Goal: Navigation & Orientation: Find specific page/section

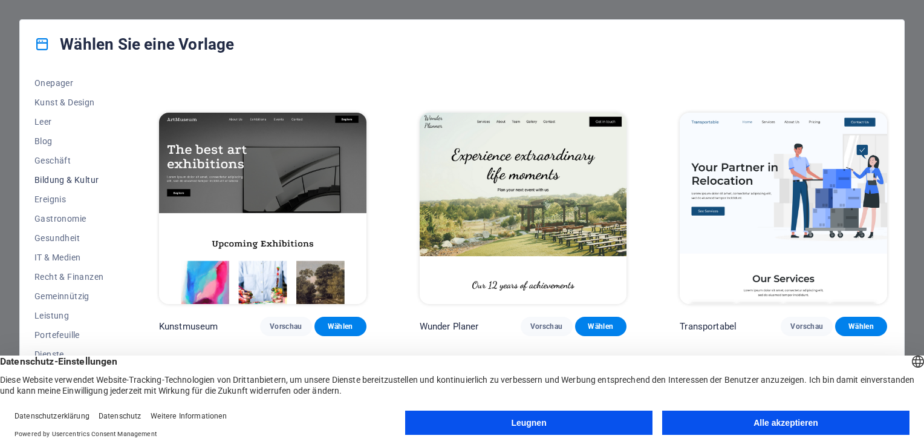
scroll to position [149, 0]
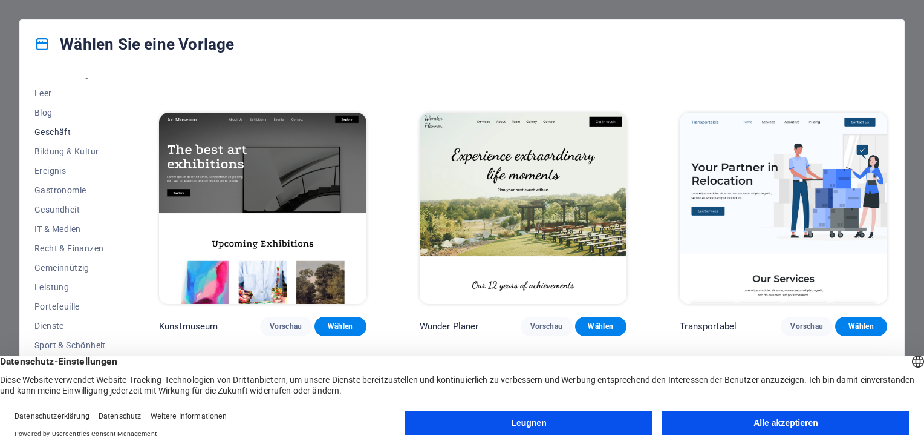
click at [72, 137] on button "Geschäft" at bounding box center [69, 131] width 71 height 19
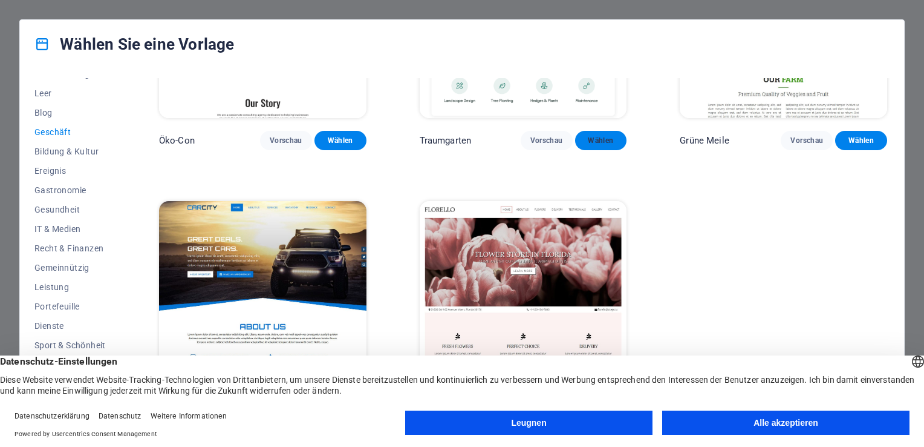
scroll to position [162, 0]
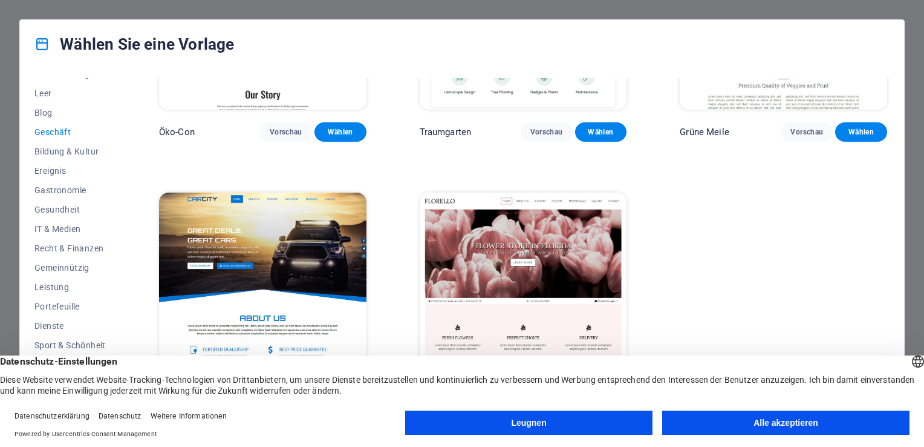
click at [763, 424] on button "Alle akzeptieren" at bounding box center [786, 422] width 247 height 24
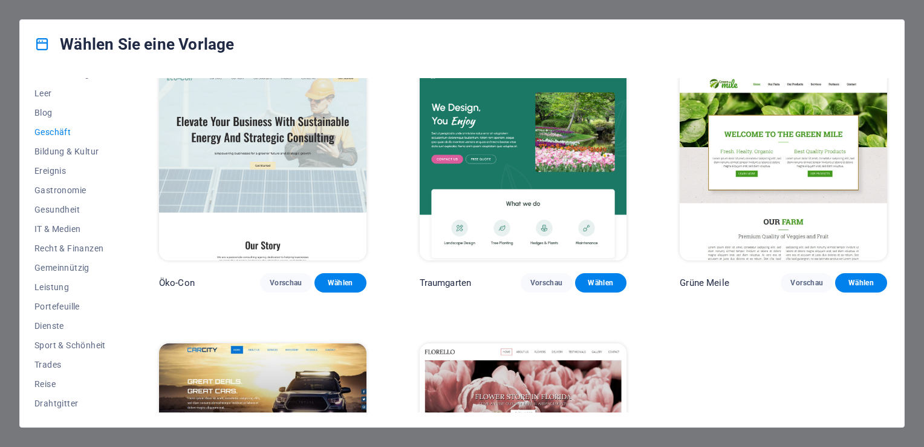
scroll to position [0, 0]
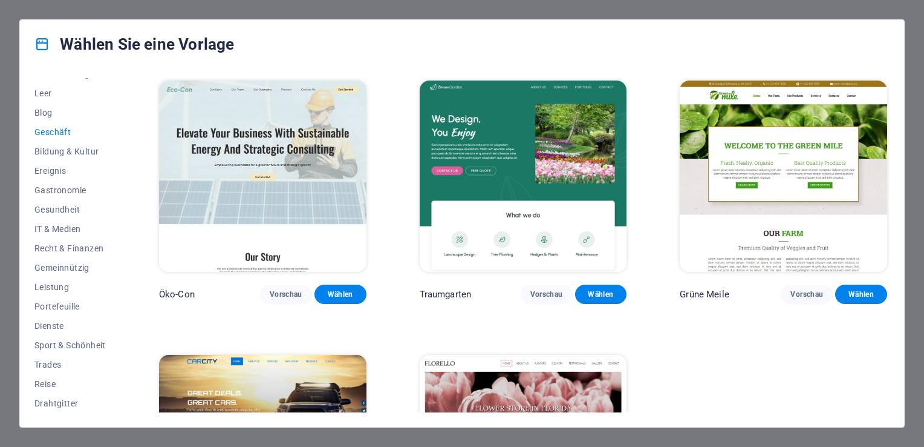
click at [102, 11] on div "Wählen Sie eine Vorlage Alle Vorlagen Meine Vorlagen Neu Laufend Zielseite Mult…" at bounding box center [462, 223] width 924 height 447
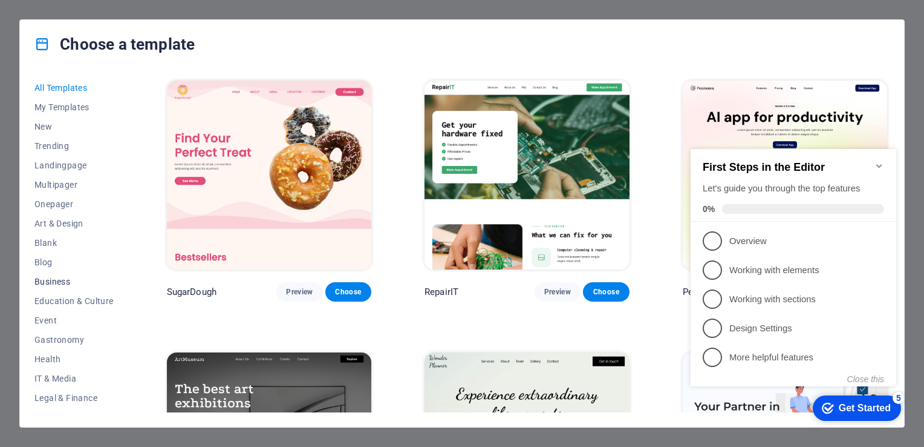
drag, startPoint x: 772, startPoint y: 105, endPoint x: 50, endPoint y: 283, distance: 744.1
click at [51, 283] on span "Business" at bounding box center [73, 281] width 79 height 10
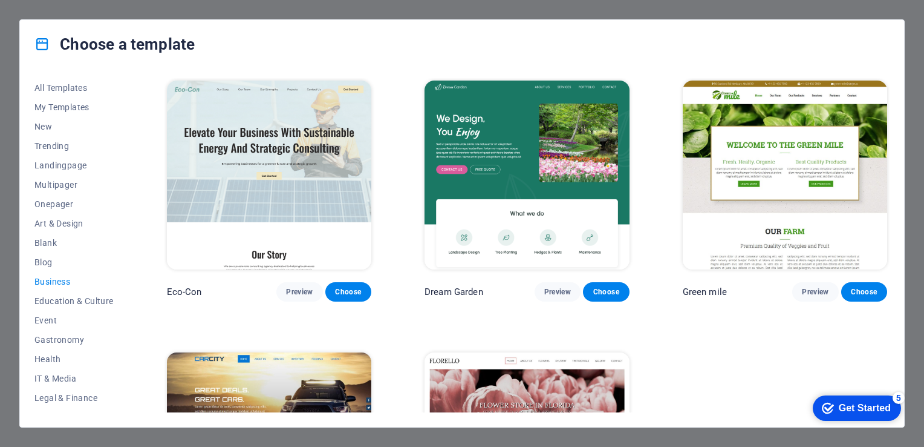
scroll to position [121, 0]
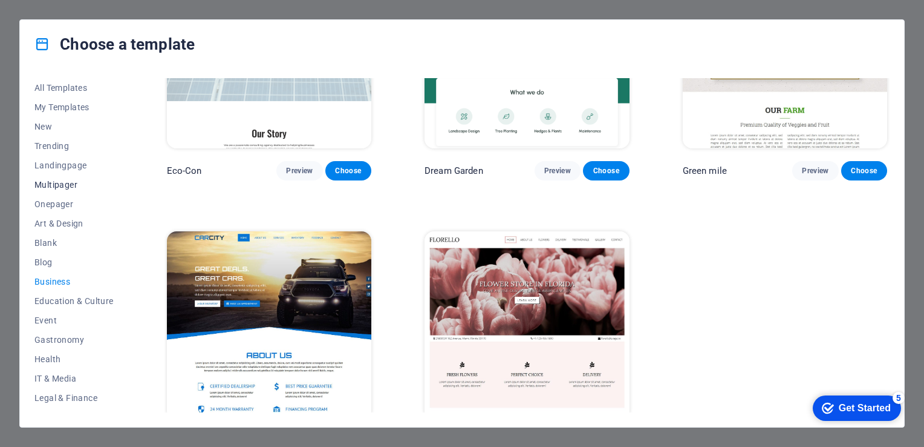
click at [61, 185] on span "Multipager" at bounding box center [73, 185] width 79 height 10
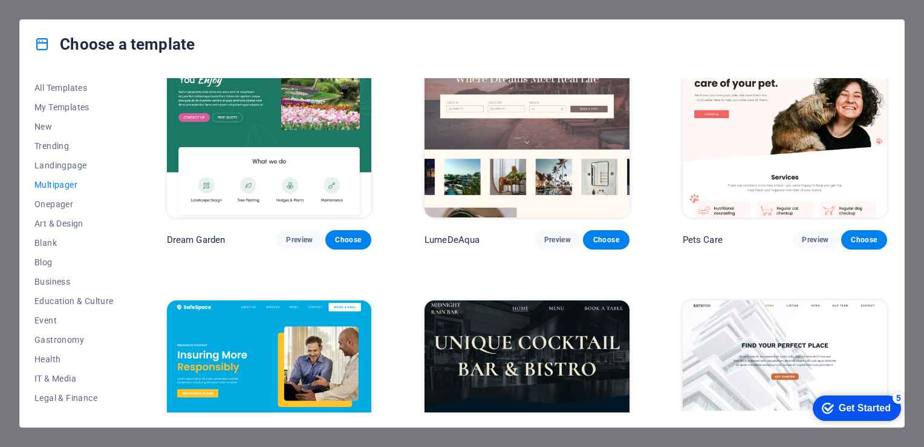
scroll to position [1021, 0]
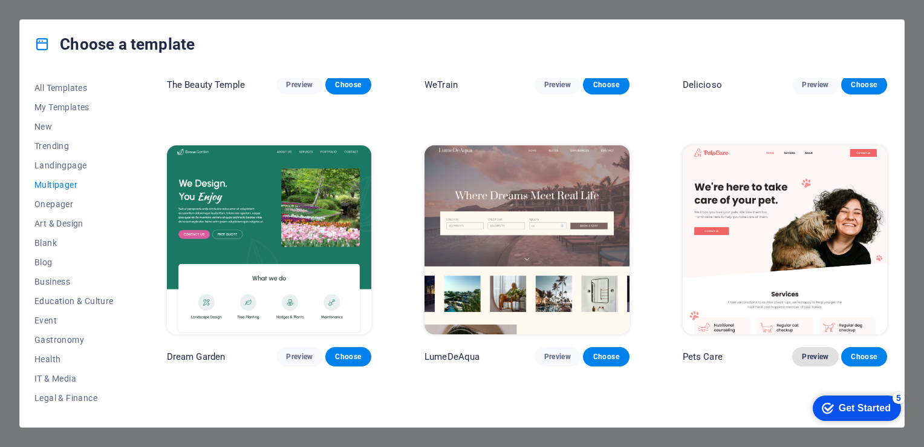
click at [813, 352] on span "Preview" at bounding box center [815, 357] width 27 height 10
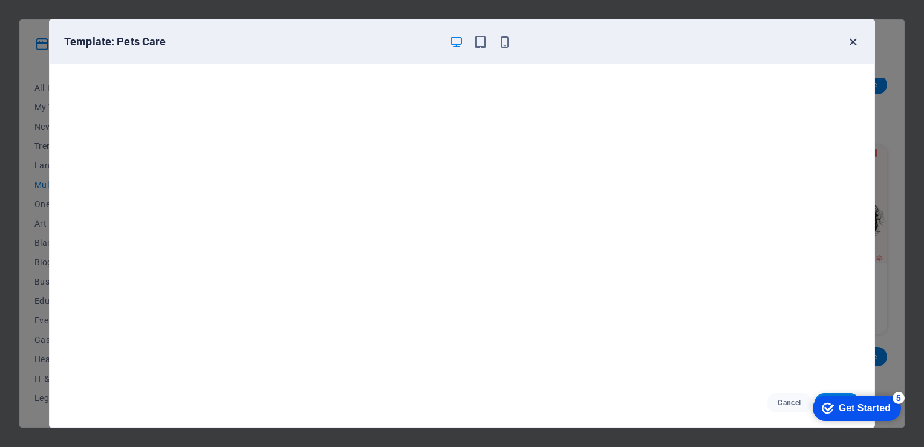
click at [854, 39] on icon "button" at bounding box center [853, 42] width 14 height 14
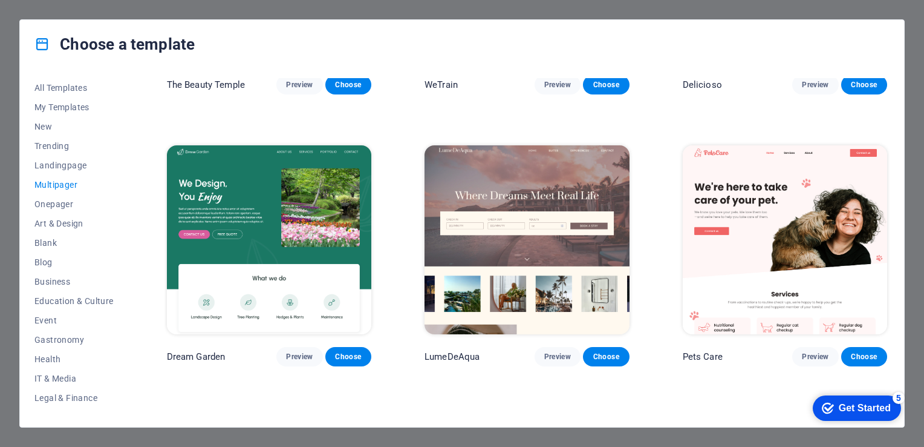
click at [51, 1] on div "Choose a template All Templates My Templates New Trending Landingpage Multipage…" at bounding box center [462, 223] width 924 height 447
